Goal: Information Seeking & Learning: Learn about a topic

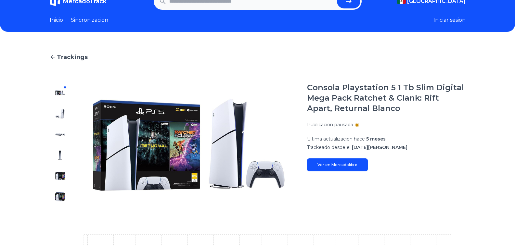
scroll to position [4, 0]
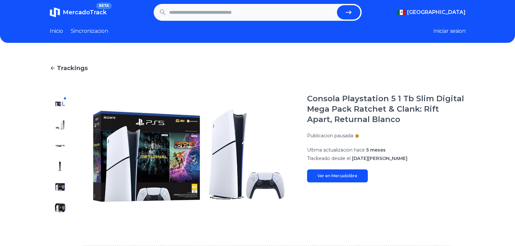
click at [71, 69] on span "Trackings" at bounding box center [72, 68] width 31 height 9
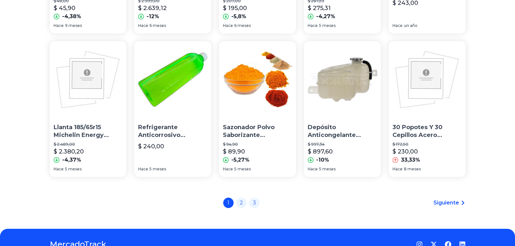
scroll to position [457, 0]
click at [243, 204] on link "2" at bounding box center [241, 202] width 10 height 10
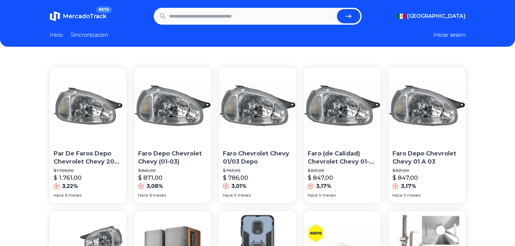
click at [211, 19] on input "text" at bounding box center [251, 16] width 165 height 14
type input "**********"
click at [345, 15] on button "submit" at bounding box center [348, 16] width 23 height 14
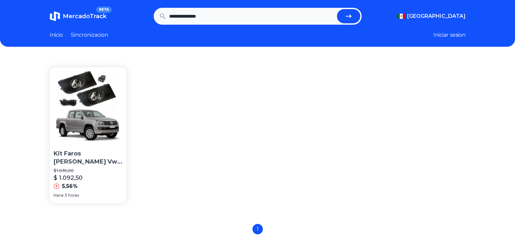
click at [82, 158] on p "Kit Faros Niebla Vw Amarok 10 11 12 2013 2014 2015 2016 2017" at bounding box center [88, 158] width 69 height 16
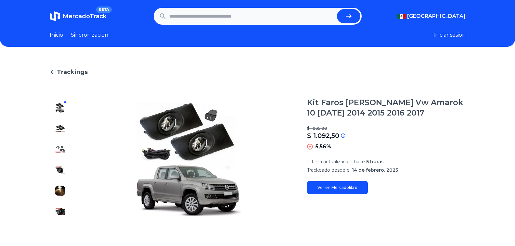
click at [57, 128] on img at bounding box center [60, 128] width 10 height 10
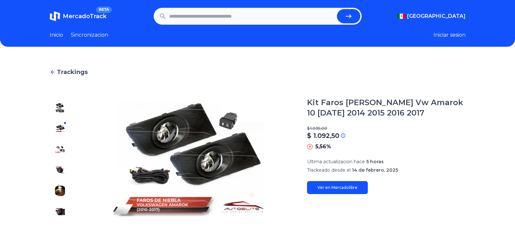
click at [65, 151] on img at bounding box center [60, 149] width 10 height 10
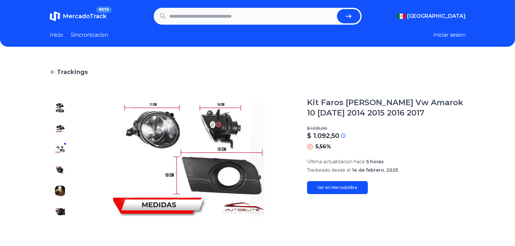
click at [65, 170] on img at bounding box center [60, 170] width 10 height 10
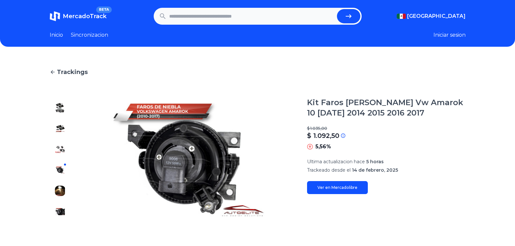
click at [64, 192] on img at bounding box center [60, 191] width 10 height 10
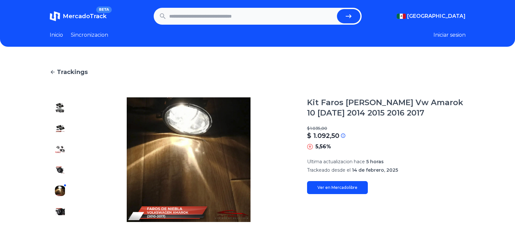
click at [65, 214] on img at bounding box center [60, 212] width 10 height 10
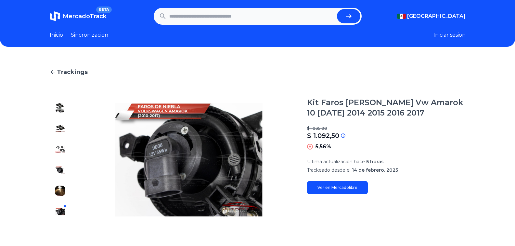
type input "**********"
